Goal: Information Seeking & Learning: Compare options

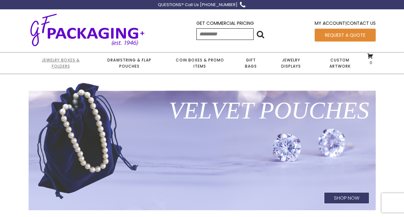
click at [78, 63] on link "Jewelry Boxes & Folders" at bounding box center [61, 62] width 65 height 21
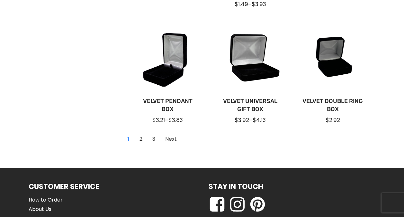
scroll to position [546, 0]
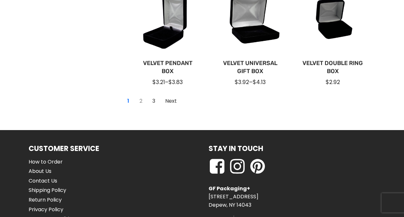
click at [142, 102] on link "2" at bounding box center [141, 101] width 10 height 10
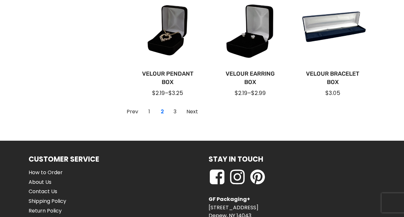
scroll to position [529, 0]
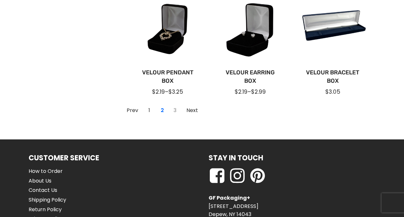
click at [174, 112] on link "3" at bounding box center [175, 110] width 10 height 10
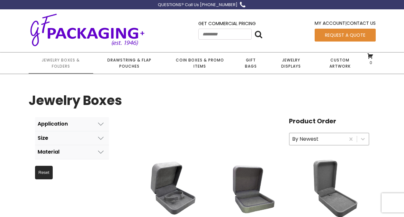
click at [99, 148] on button "Material" at bounding box center [72, 152] width 74 height 14
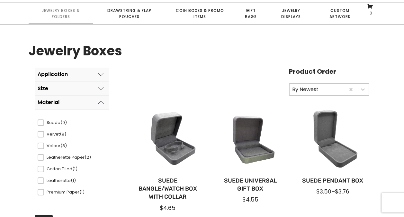
scroll to position [64, 0]
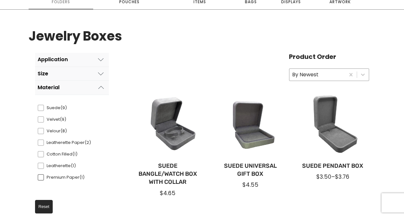
click at [42, 177] on span at bounding box center [41, 177] width 6 height 6
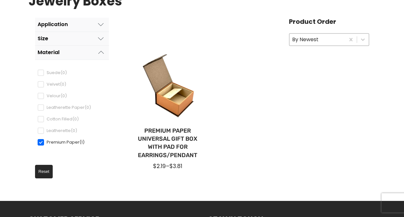
scroll to position [96, 0]
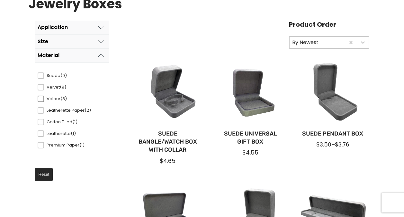
click at [45, 98] on span "Velour (8)" at bounding box center [67, 98] width 47 height 6
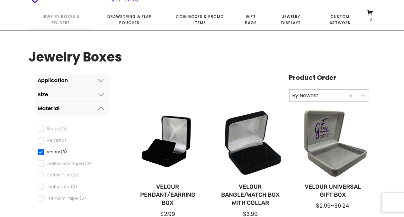
scroll to position [32, 0]
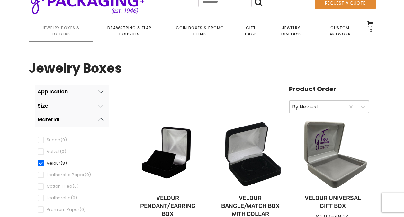
click at [99, 89] on icon at bounding box center [101, 92] width 6 height 6
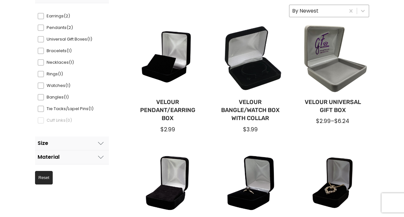
scroll to position [129, 0]
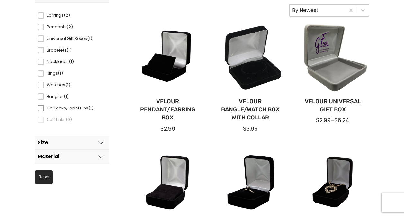
click at [41, 108] on span at bounding box center [41, 108] width 6 height 6
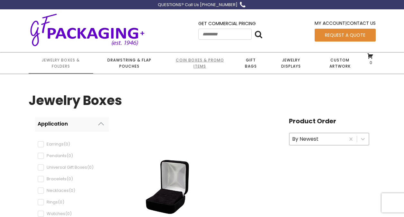
click at [204, 66] on link "Coin Boxes & Promo Items" at bounding box center [199, 62] width 69 height 21
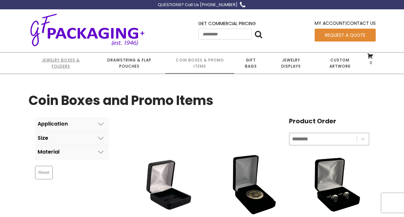
click at [64, 62] on link "Jewelry Boxes & Folders" at bounding box center [61, 62] width 65 height 21
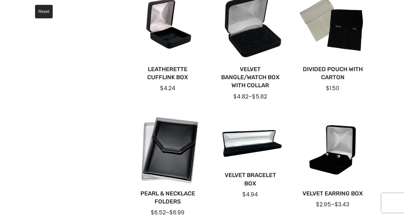
scroll to position [129, 0]
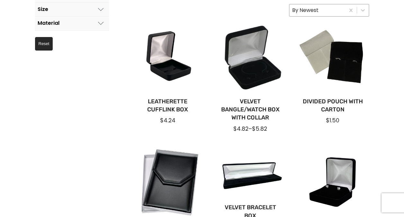
click at [101, 22] on icon at bounding box center [101, 23] width 6 height 6
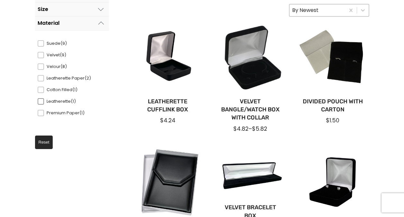
click at [43, 102] on span at bounding box center [41, 101] width 6 height 6
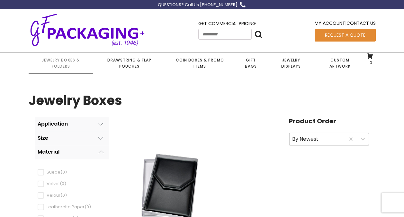
click at [68, 136] on button "Size" at bounding box center [72, 138] width 74 height 14
click at [93, 123] on button "Application" at bounding box center [72, 124] width 74 height 14
